Goal: Find specific page/section

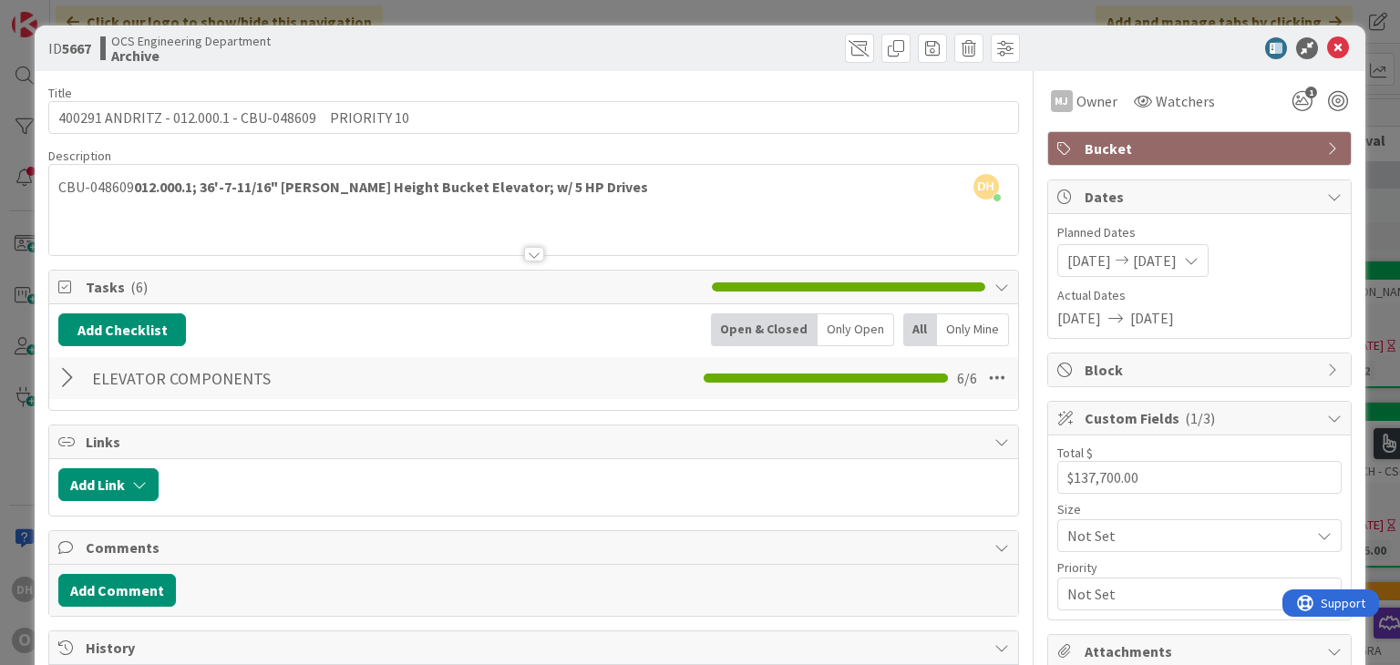
scroll to position [0, 1928]
click at [1327, 48] on icon at bounding box center [1338, 48] width 22 height 22
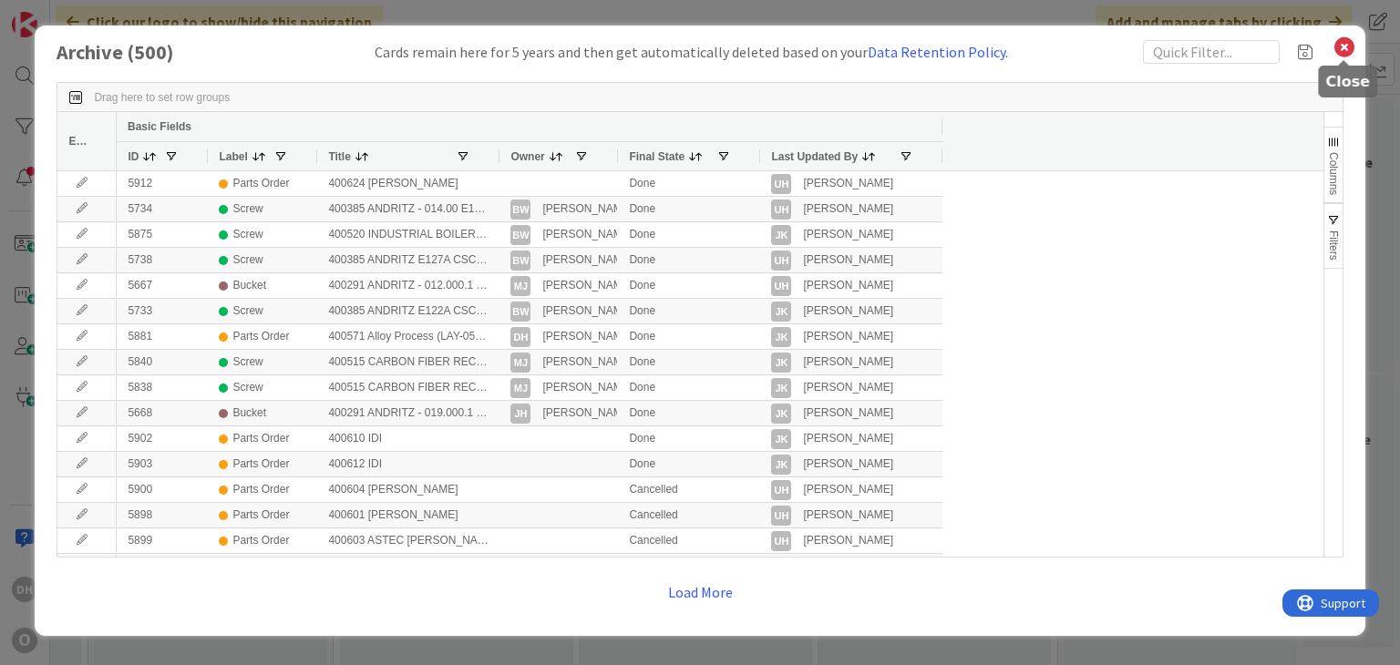
click at [1350, 43] on icon at bounding box center [1344, 48] width 24 height 26
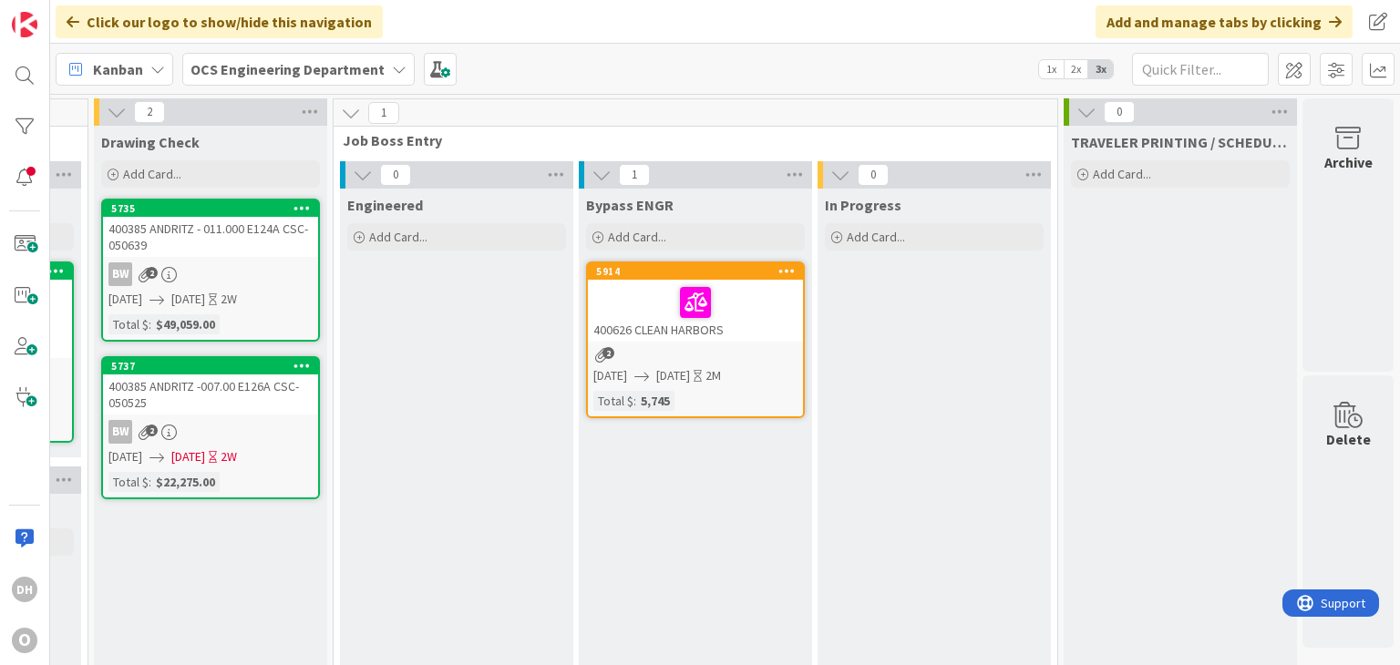
drag, startPoint x: 584, startPoint y: 386, endPoint x: 433, endPoint y: 405, distance: 152.4
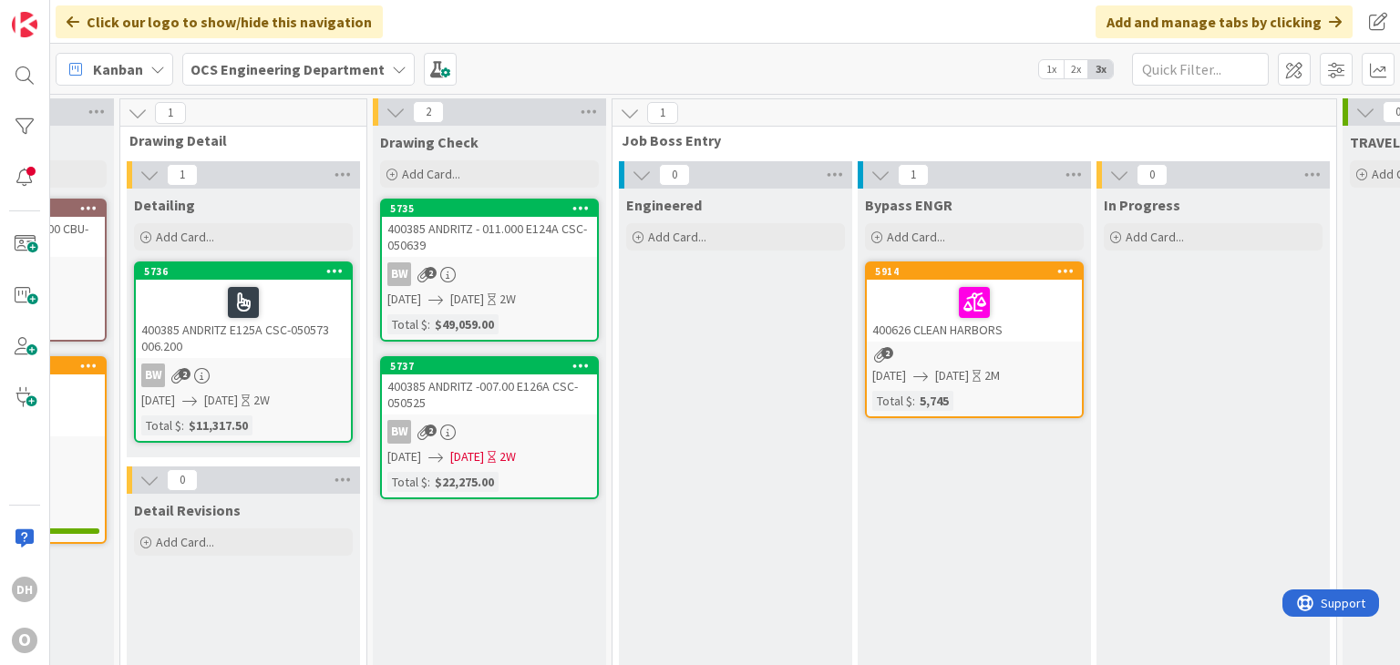
scroll to position [0, 1451]
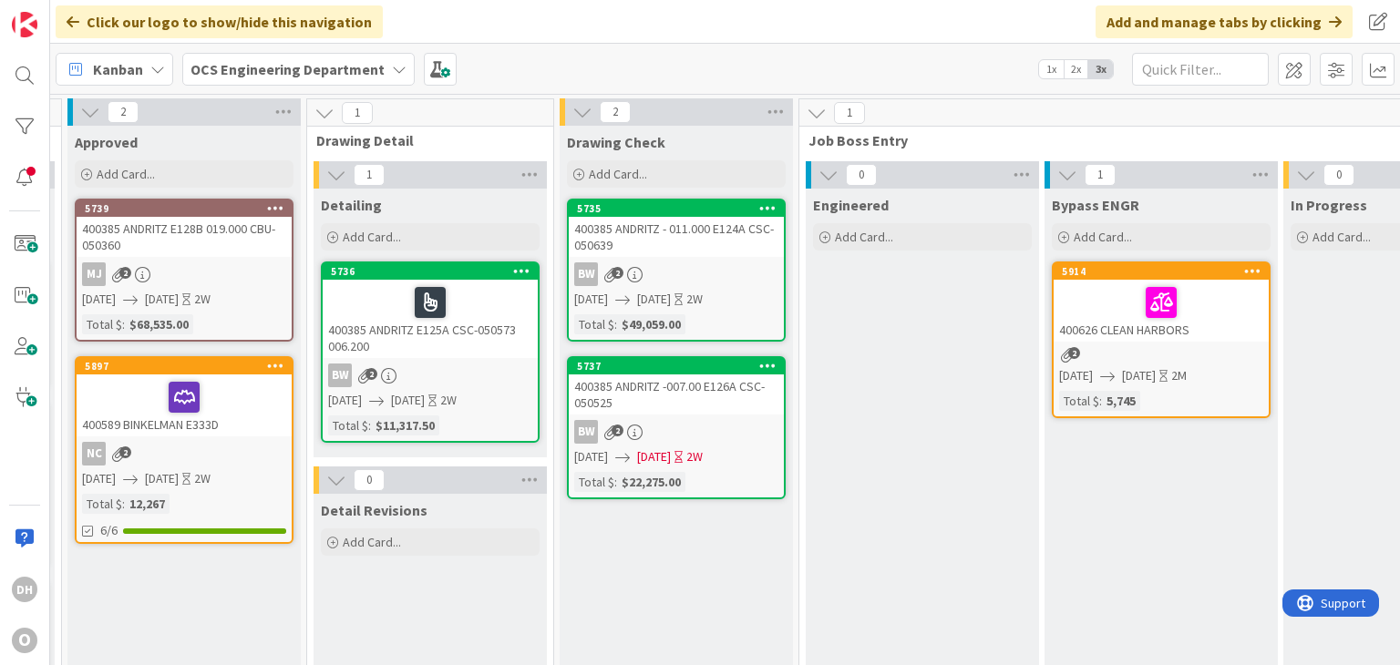
drag, startPoint x: 459, startPoint y: 401, endPoint x: 313, endPoint y: 406, distance: 145.9
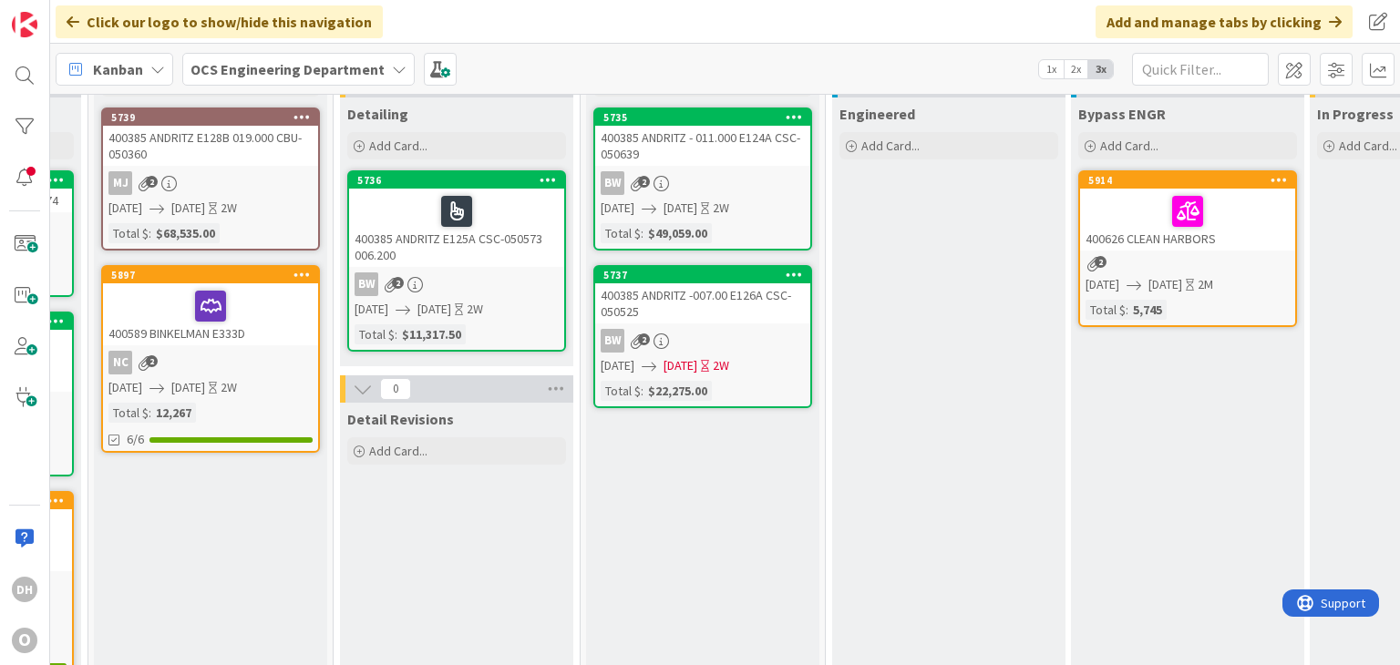
scroll to position [0, 1424]
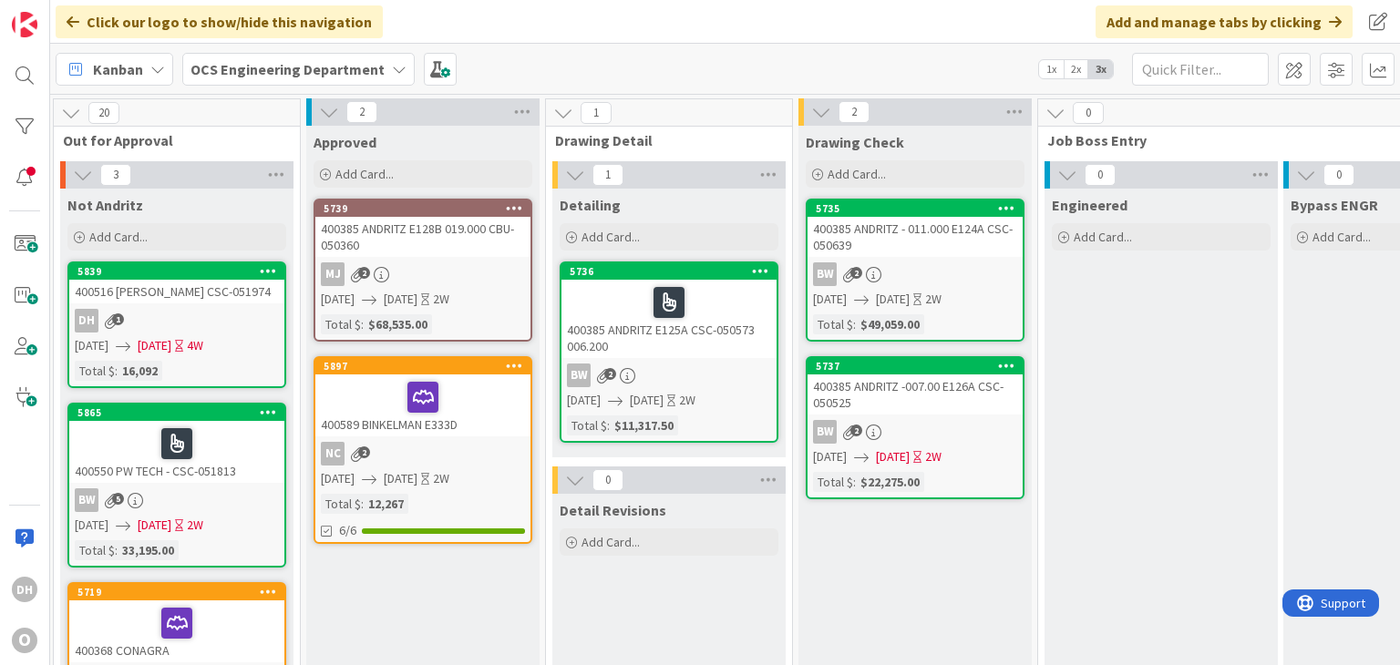
scroll to position [0, 1216]
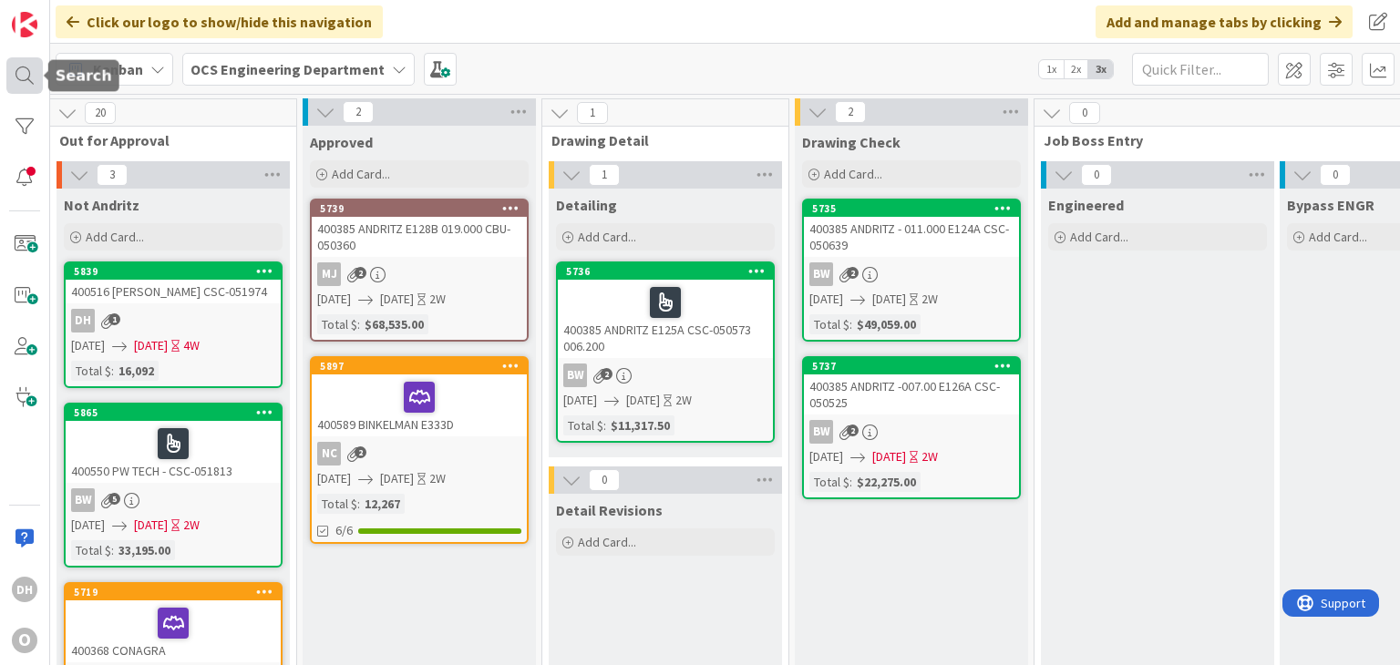
click at [19, 63] on div at bounding box center [24, 75] width 36 height 36
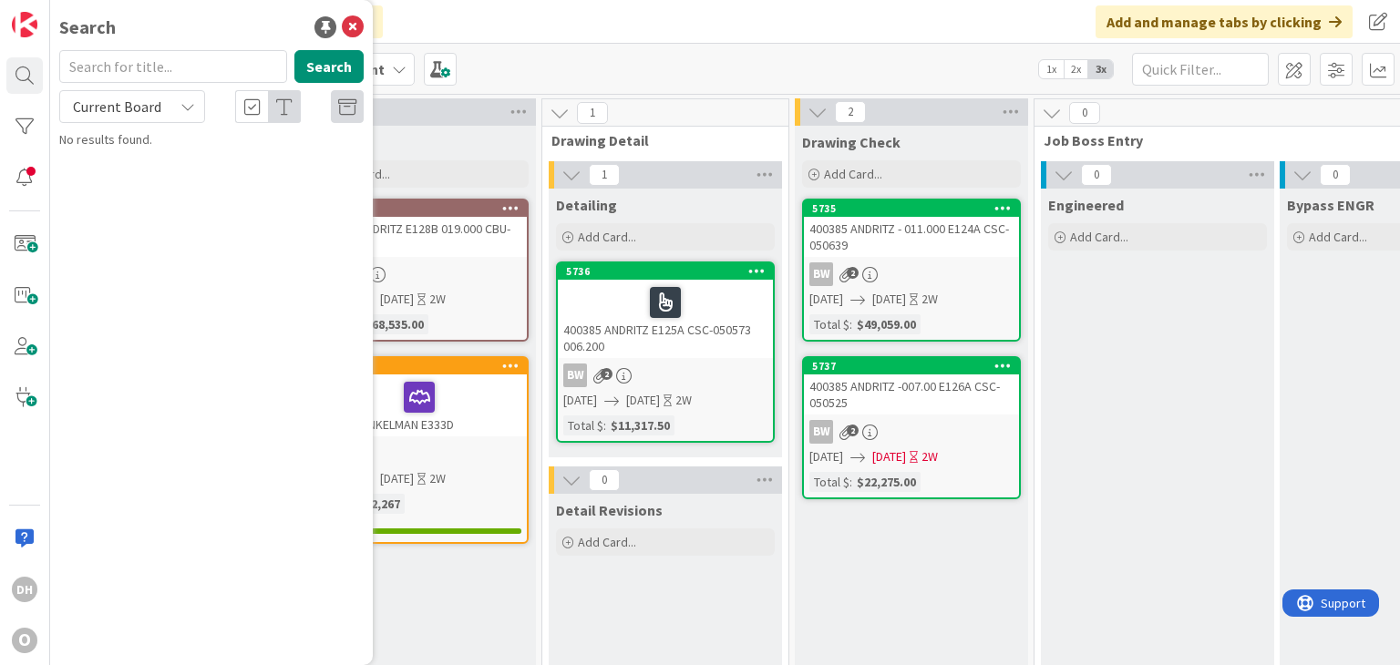
click at [204, 88] on div "Search" at bounding box center [211, 70] width 326 height 40
click at [198, 69] on input "text" at bounding box center [173, 66] width 228 height 33
type input "cdg-041151"
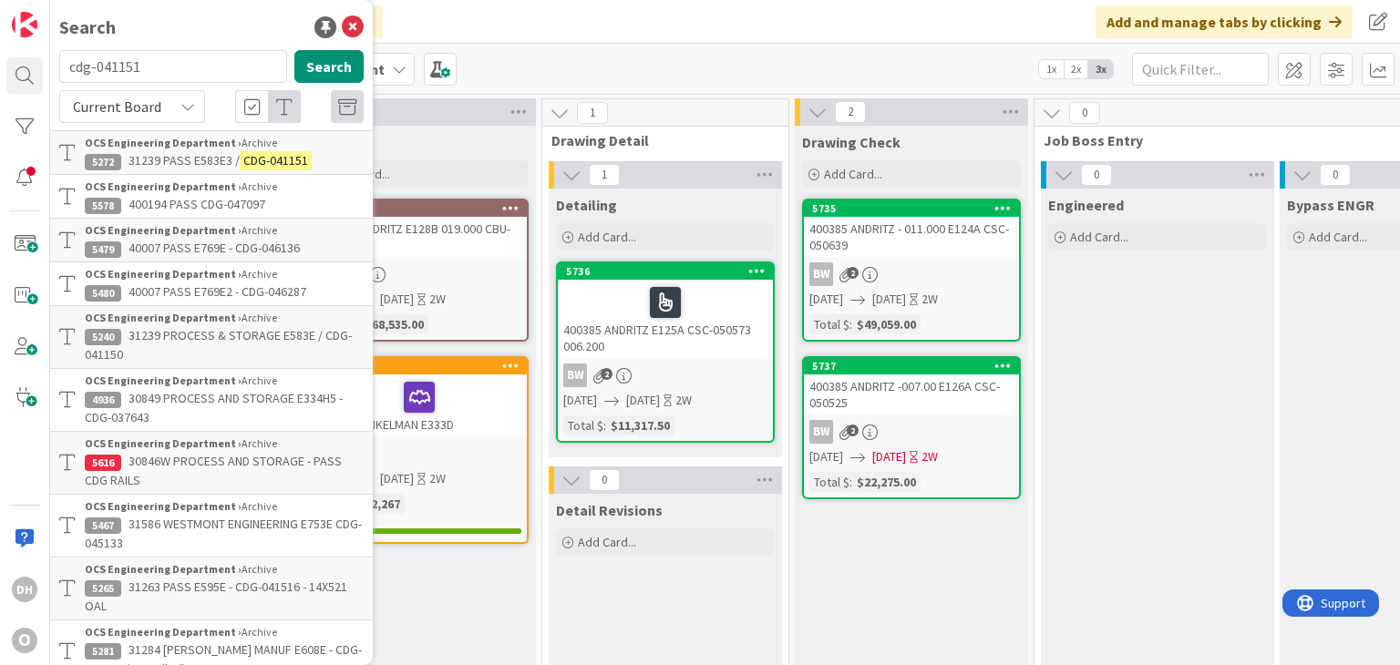
click at [242, 137] on div "OCS Engineering Department › Archive" at bounding box center [224, 143] width 279 height 16
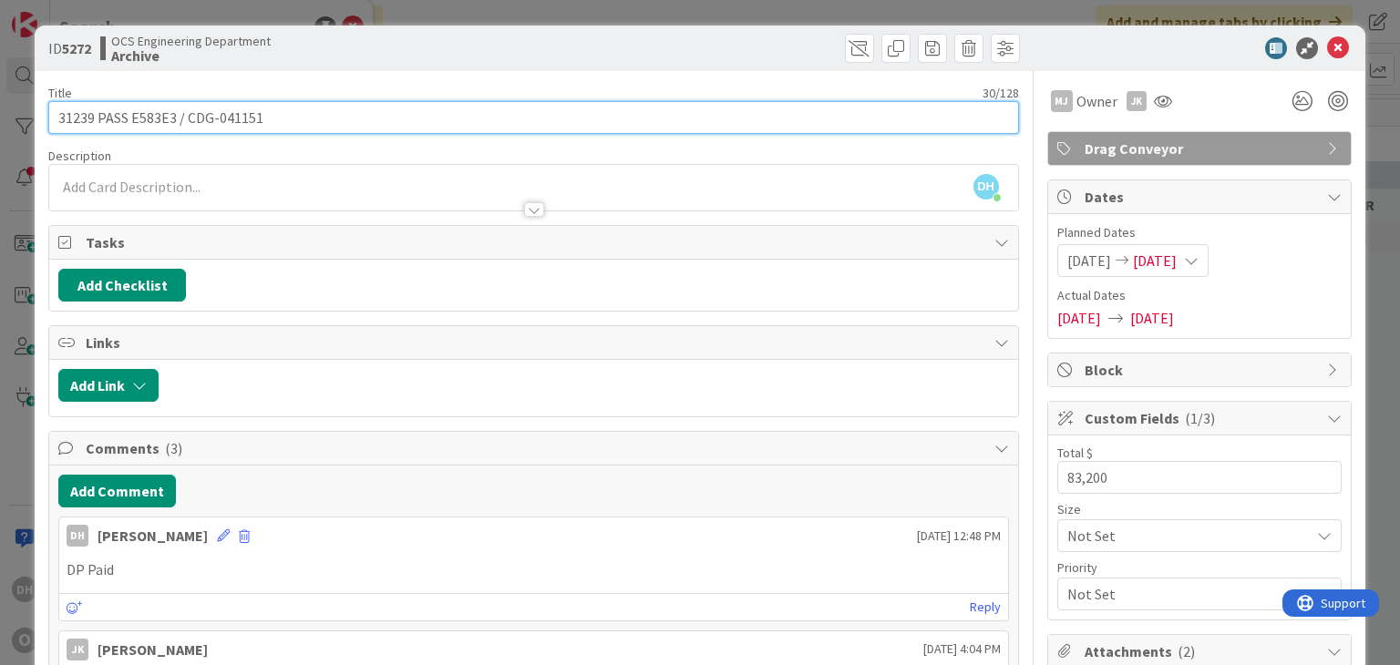
drag, startPoint x: 94, startPoint y: 110, endPoint x: -5, endPoint y: 106, distance: 98.5
click at [0, 106] on html "DH O Search cdg-041151 Search Current Board OCS Engineering Department › Archiv…" at bounding box center [700, 332] width 1400 height 665
